Goal: Ask a question

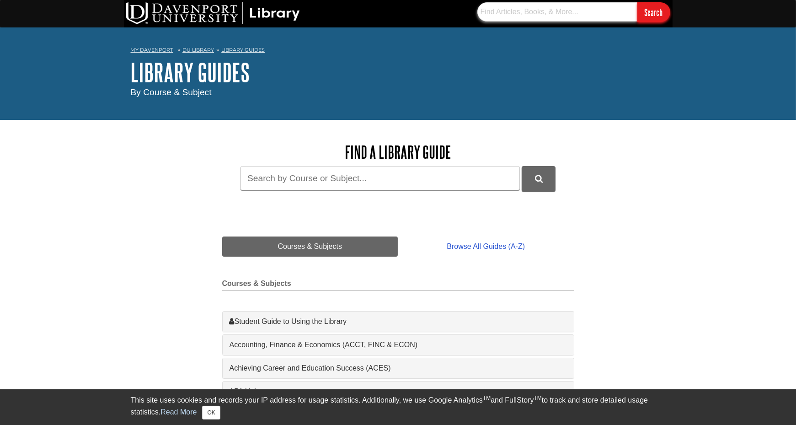
click at [552, 8] on input "text" at bounding box center [558, 11] width 160 height 19
click at [627, 34] on div "My [PERSON_NAME][GEOGRAPHIC_DATA] Library Guides Home Library Guides By Course …" at bounding box center [398, 73] width 796 height 92
click at [603, 11] on input "text" at bounding box center [558, 11] width 160 height 19
type input "H"
type input "How to"
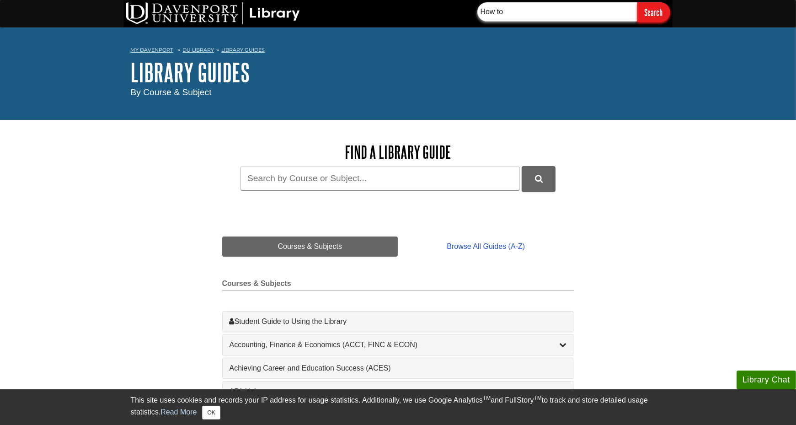
drag, startPoint x: 520, startPoint y: 12, endPoint x: 455, endPoint y: 16, distance: 65.5
click at [455, 16] on div "How to Search" at bounding box center [398, 13] width 549 height 27
click at [528, 11] on input "Flexible assighments" at bounding box center [558, 11] width 160 height 19
type input "Flexible assignments"
click at [655, 14] on input "Search" at bounding box center [654, 12] width 33 height 20
